Goal: Information Seeking & Learning: Learn about a topic

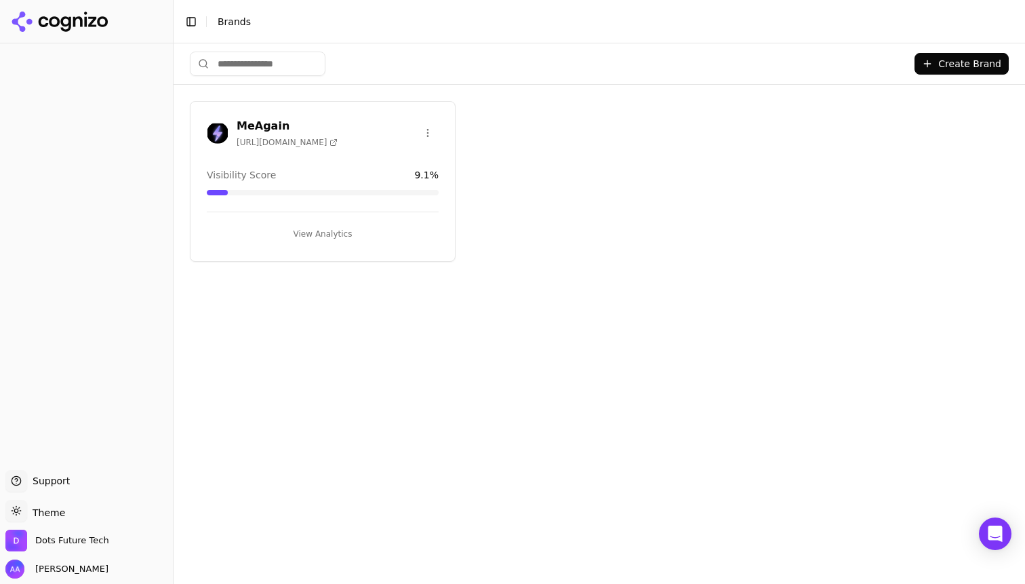
click at [328, 174] on div "Visibility Score 9.1 %" at bounding box center [323, 175] width 232 height 14
click at [261, 118] on h3 "MeAgain" at bounding box center [287, 126] width 101 height 16
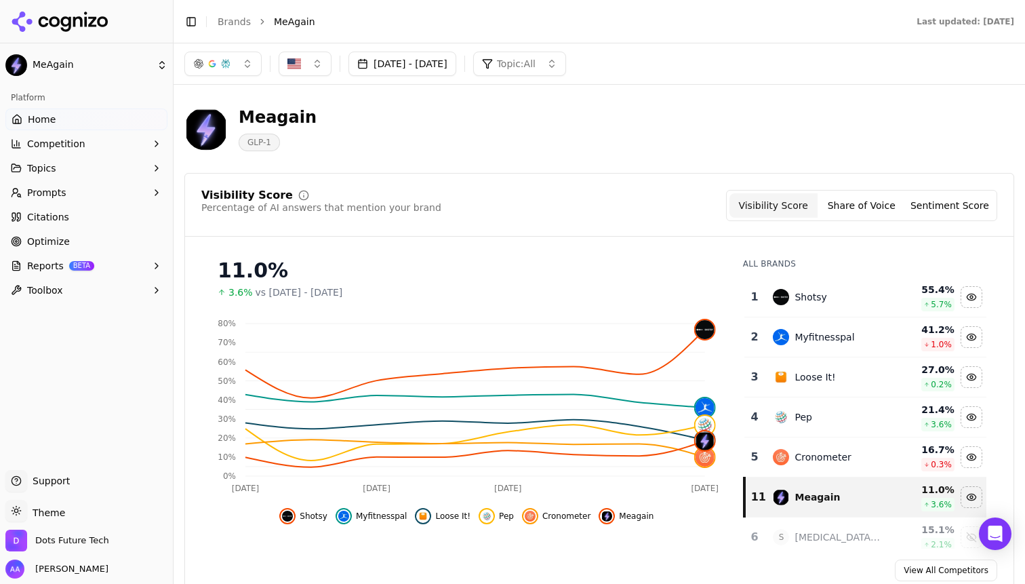
click at [456, 64] on button "[DATE] - [DATE]" at bounding box center [402, 64] width 108 height 24
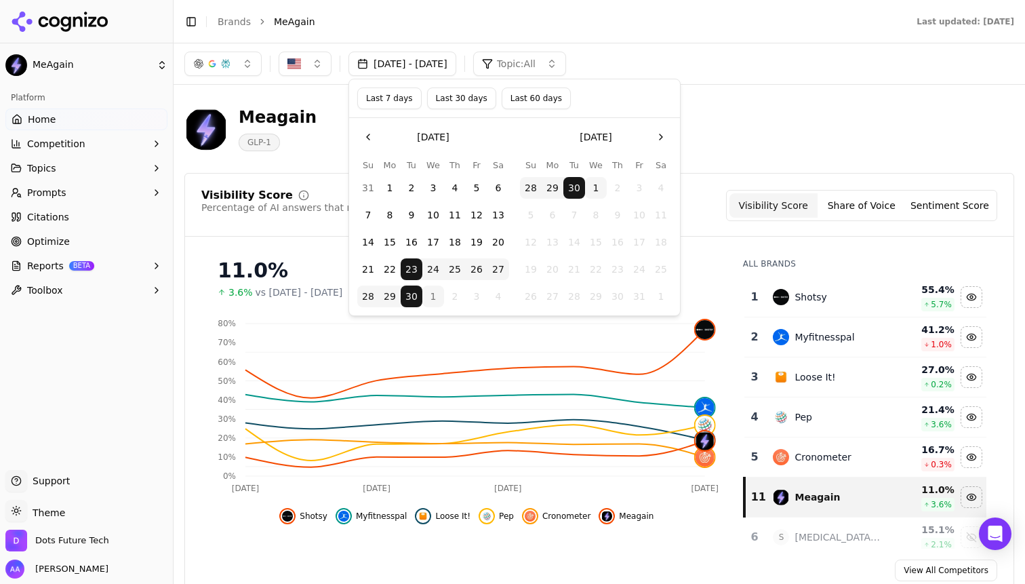
click at [439, 296] on button "1" at bounding box center [433, 296] width 22 height 22
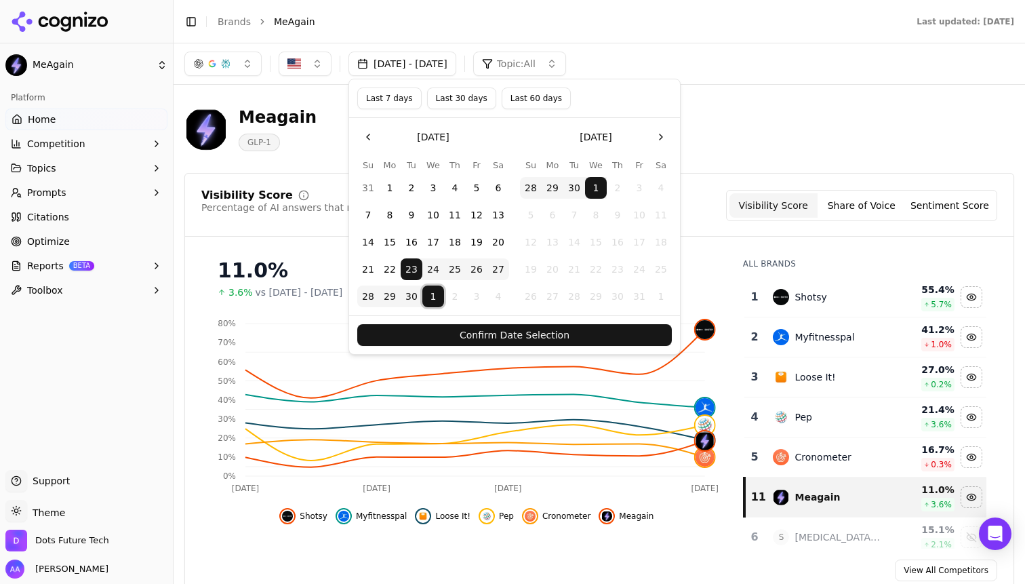
click at [504, 336] on button "Confirm Date Selection" at bounding box center [514, 335] width 315 height 22
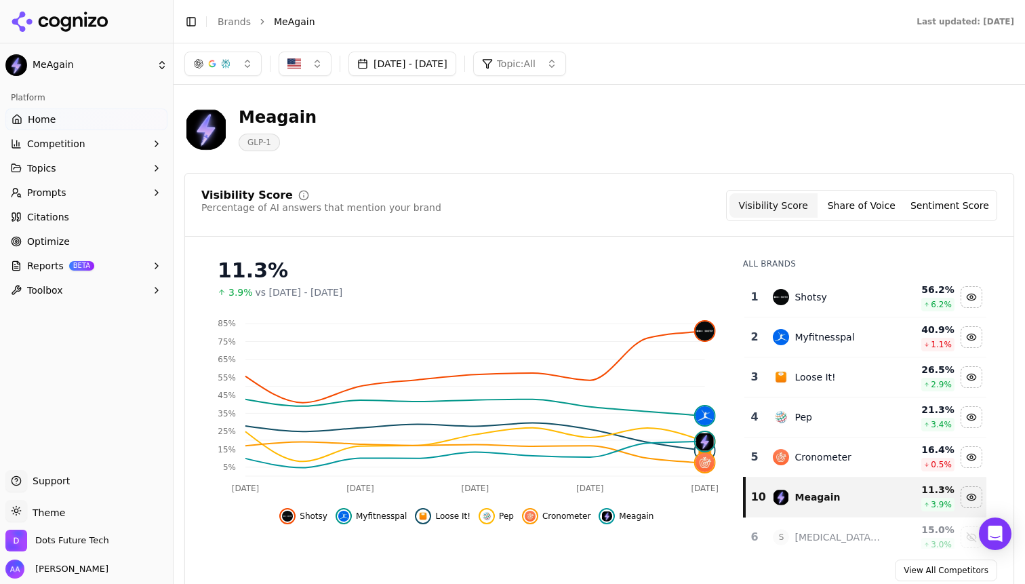
click at [557, 523] on button "Cronometer" at bounding box center [556, 516] width 68 height 16
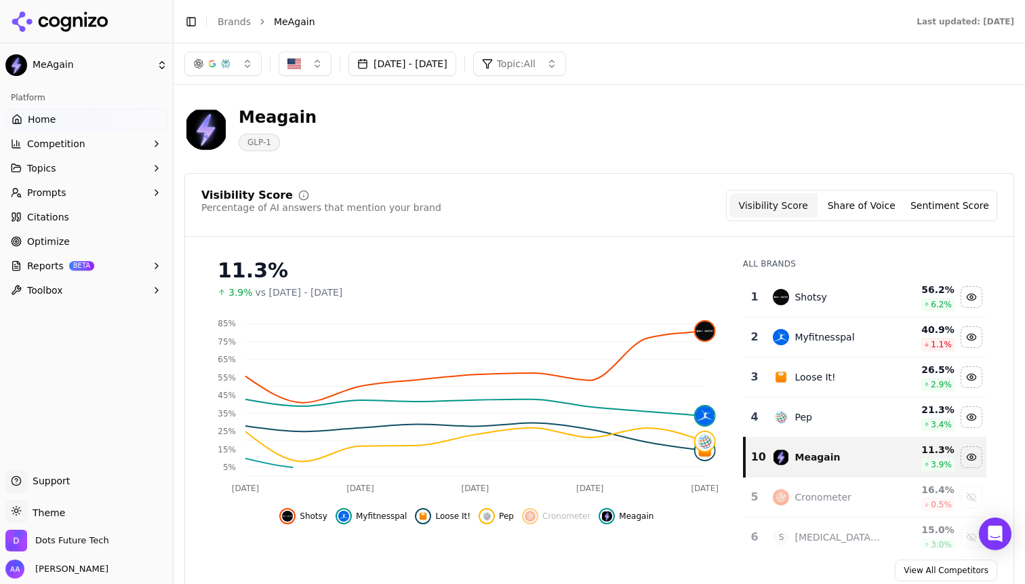
click at [468, 522] on button "Loose It!" at bounding box center [443, 516] width 56 height 16
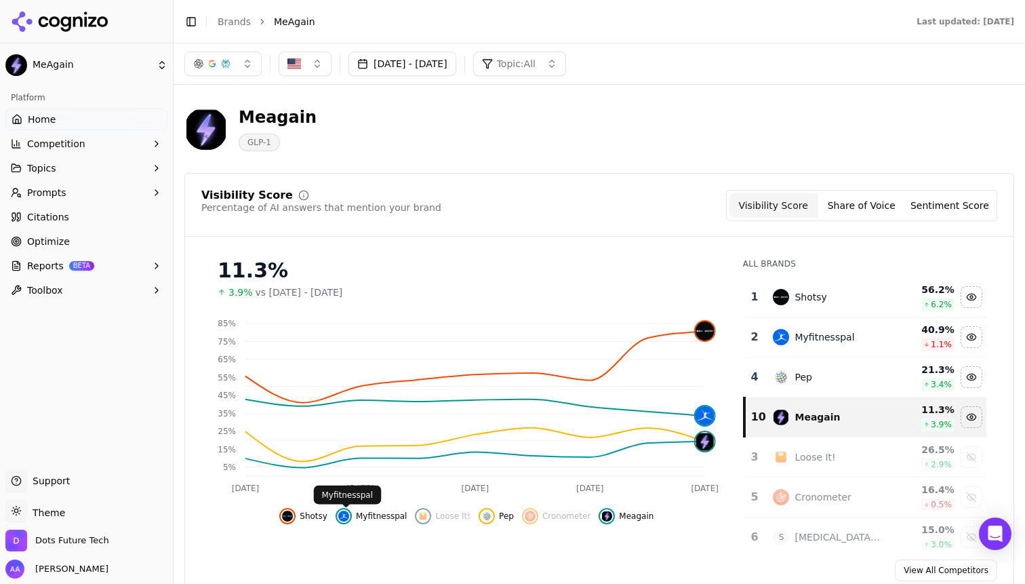
click at [337, 519] on div "Shotsy Myfitnesspal Loose It! Pep Cronometer Meagain" at bounding box center [466, 512] width 531 height 24
click at [437, 517] on span "Loose It!" at bounding box center [452, 516] width 35 height 11
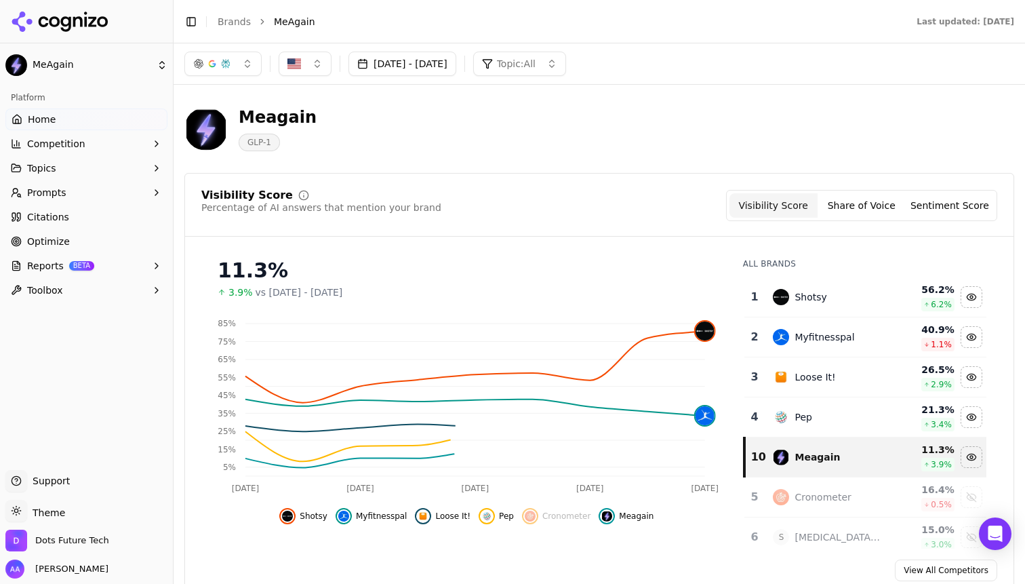
click at [496, 519] on button "Pep" at bounding box center [496, 516] width 35 height 16
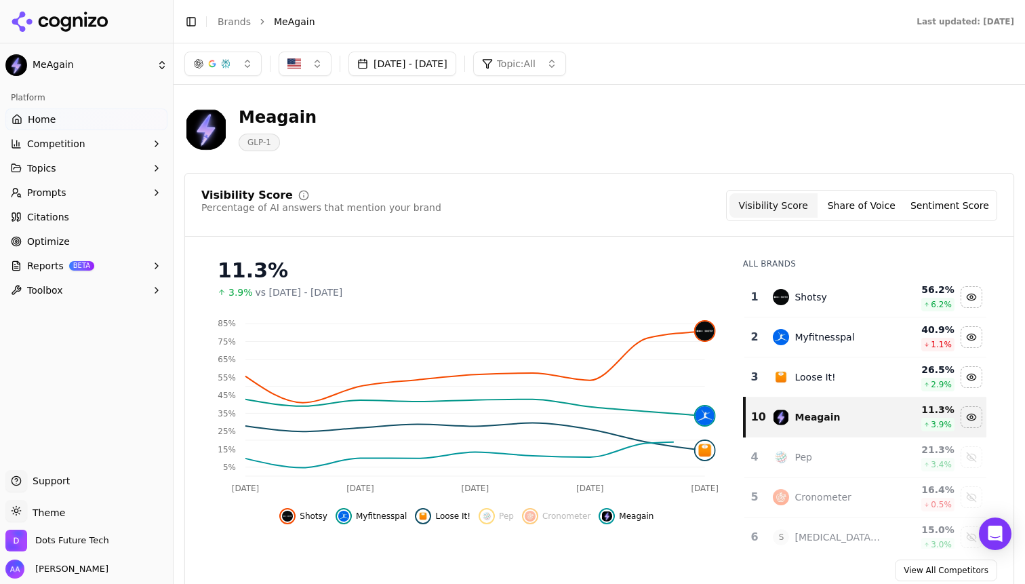
click at [378, 512] on span "Myfitnesspal" at bounding box center [382, 516] width 52 height 11
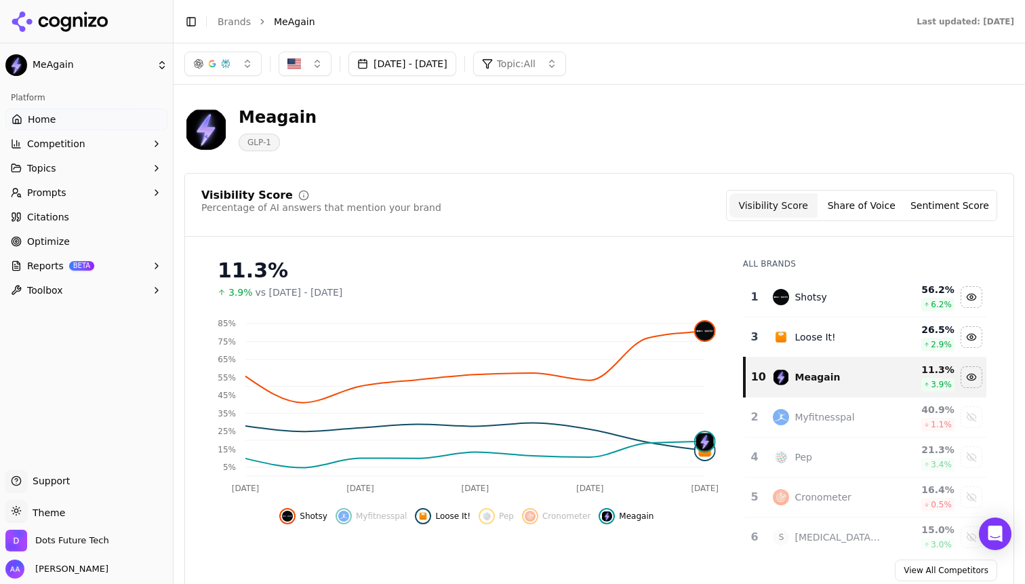
click at [437, 515] on span "Loose It!" at bounding box center [452, 516] width 35 height 11
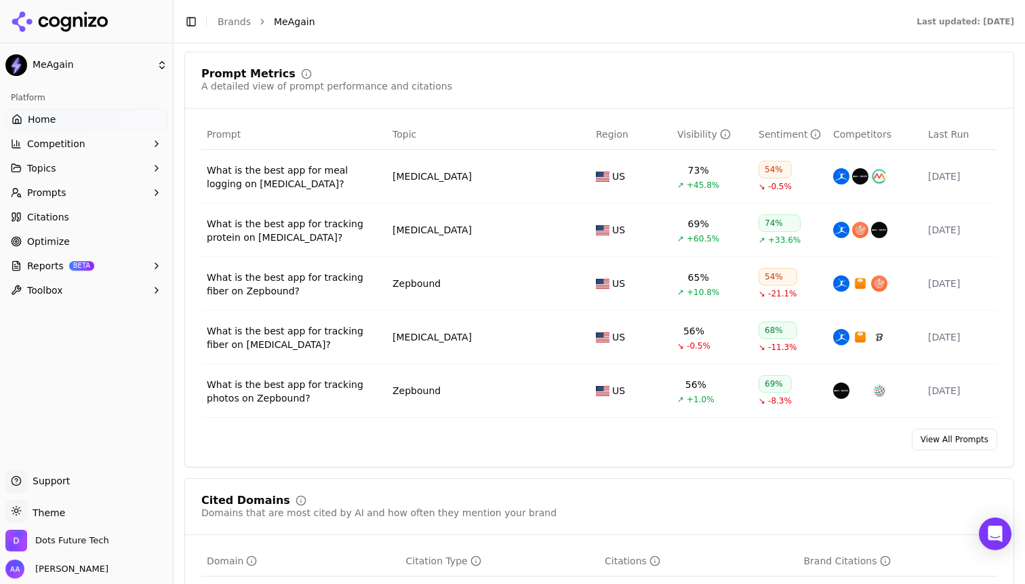
scroll to position [996, 0]
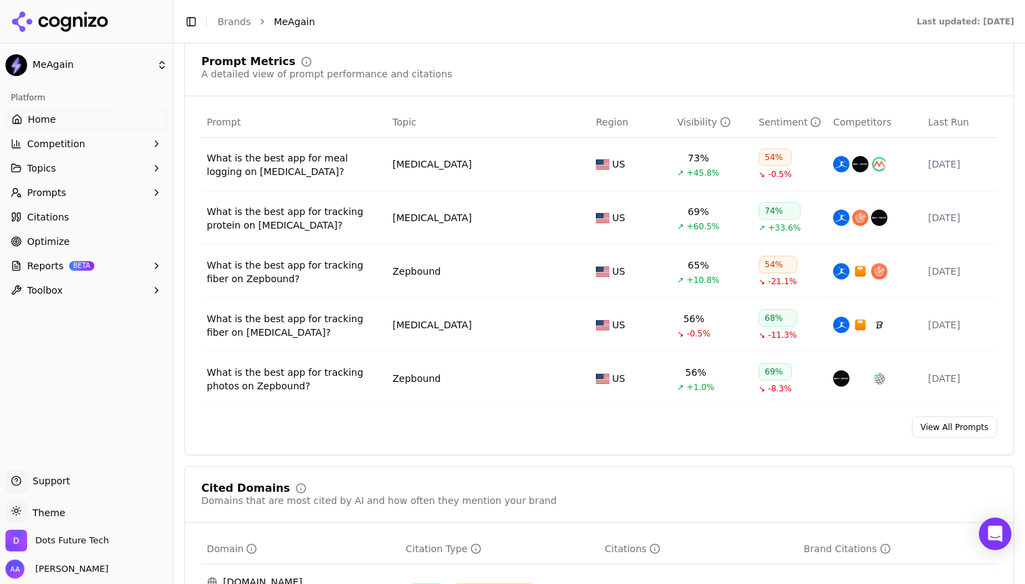
click at [285, 165] on div "What is the best app for meal logging on [MEDICAL_DATA]?" at bounding box center [294, 164] width 175 height 27
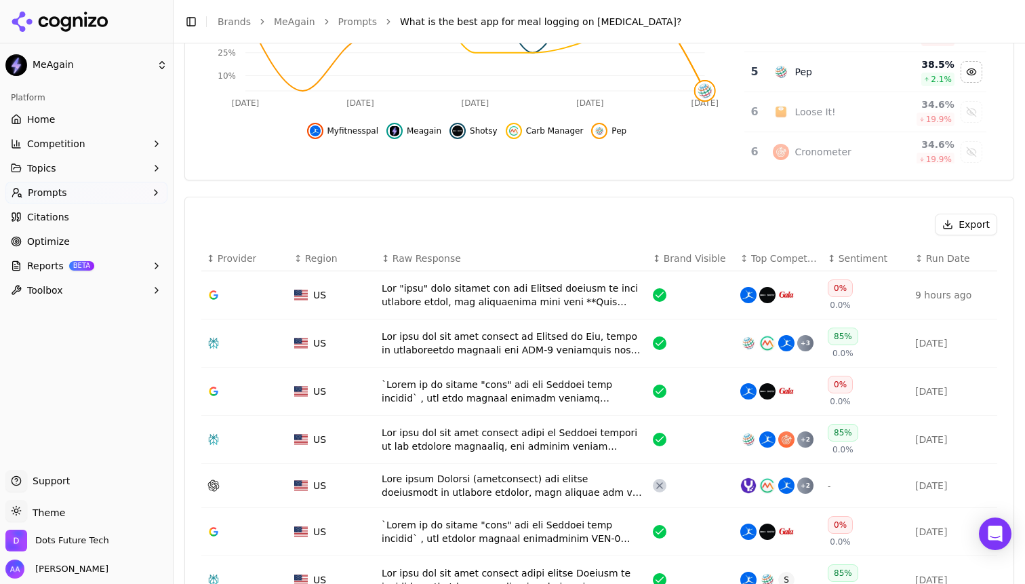
scroll to position [355, 0]
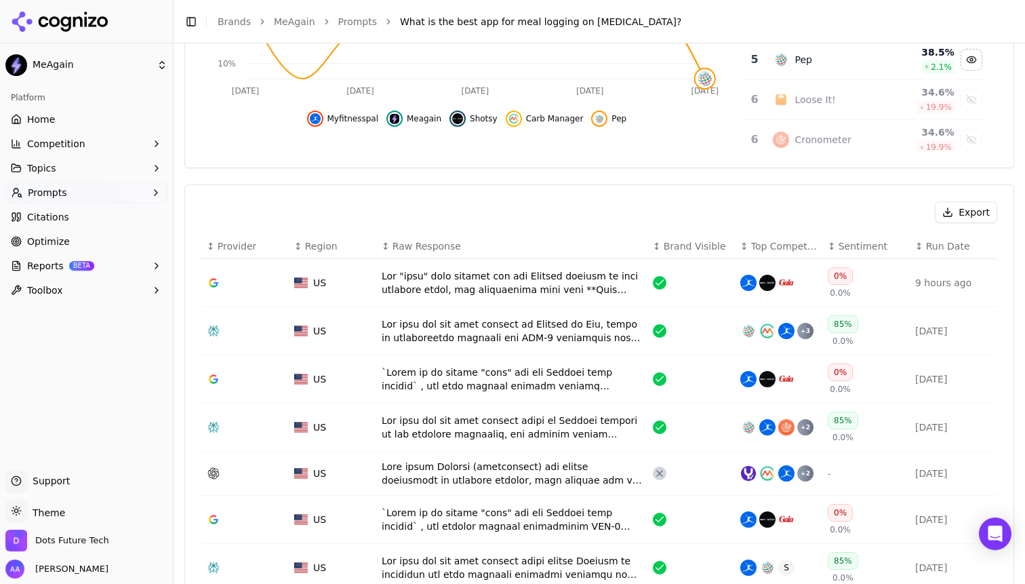
click at [550, 338] on div "Data table" at bounding box center [512, 330] width 260 height 27
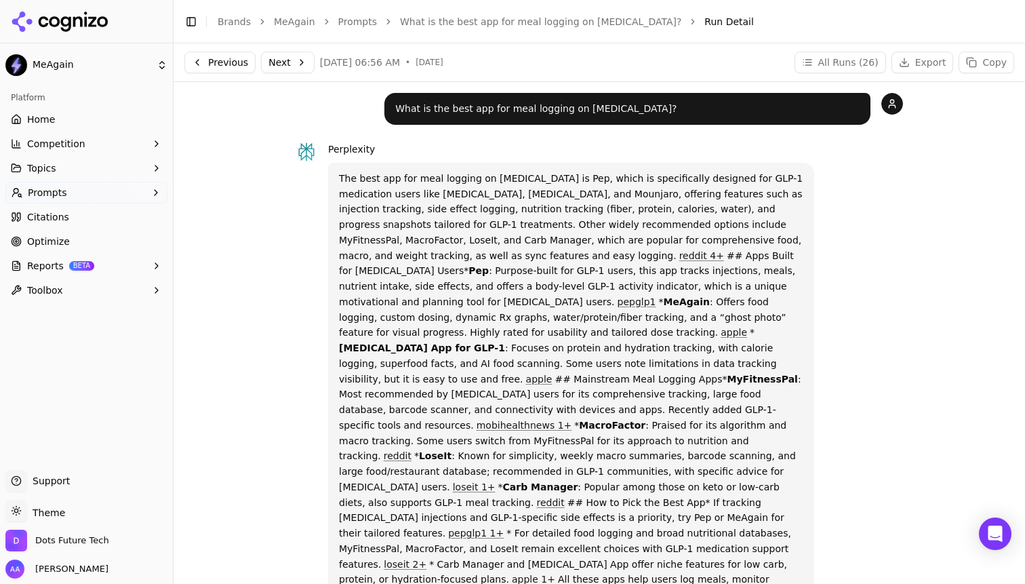
click at [94, 114] on link "Home" at bounding box center [86, 119] width 162 height 22
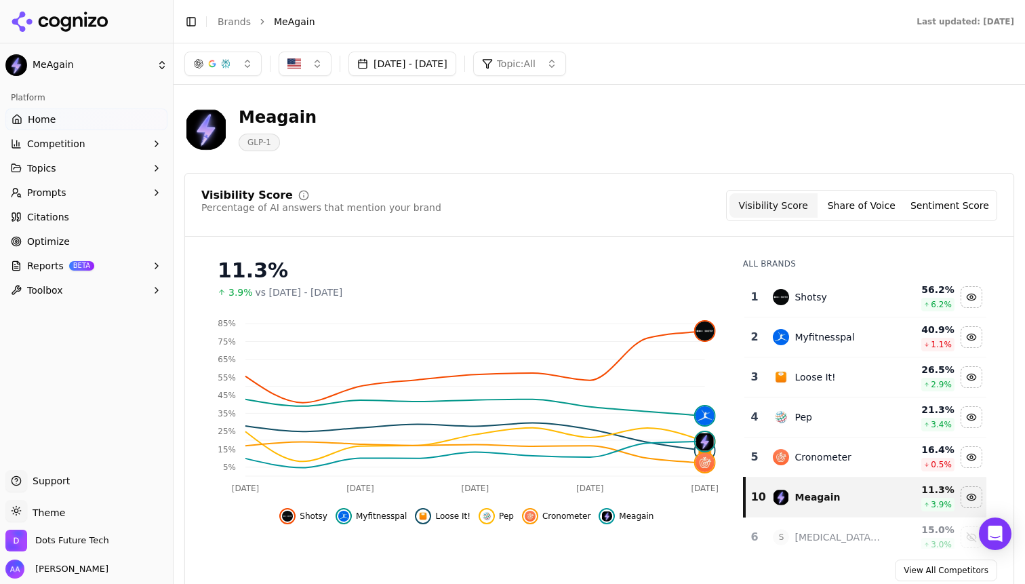
click at [78, 214] on link "Citations" at bounding box center [86, 217] width 162 height 22
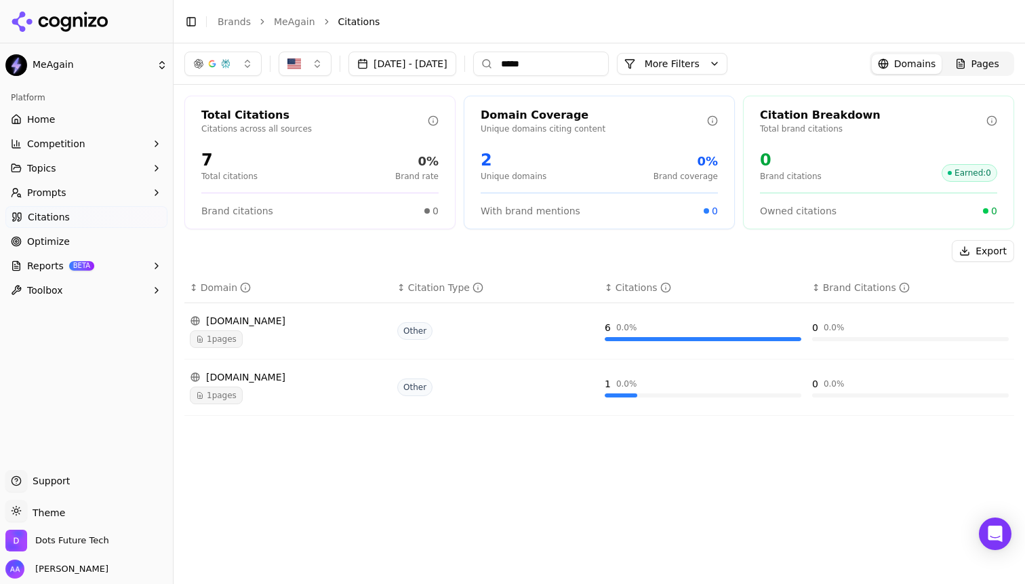
click at [235, 323] on div "[DOMAIN_NAME]" at bounding box center [288, 321] width 197 height 14
